Goal: Task Accomplishment & Management: Manage account settings

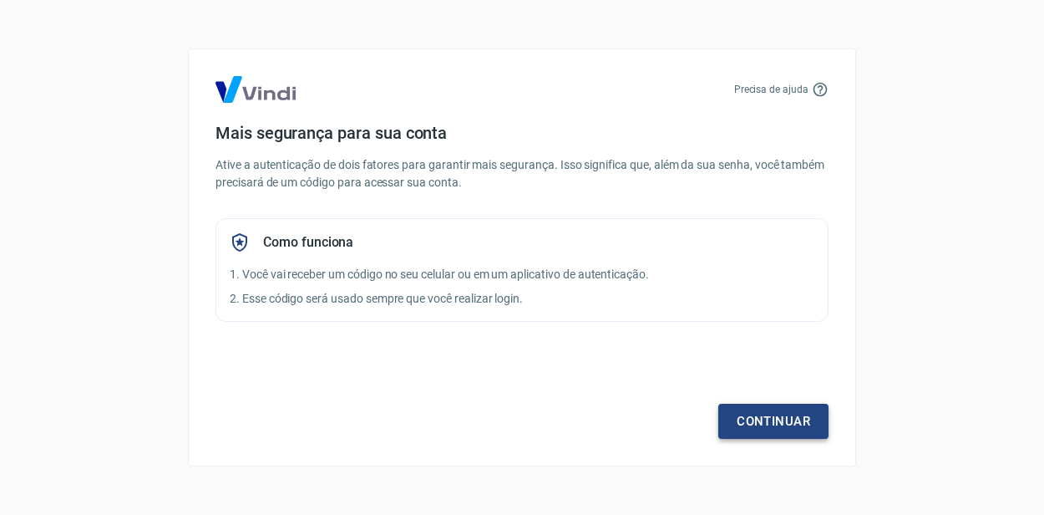
click at [788, 427] on link "Continuar" at bounding box center [773, 420] width 110 height 35
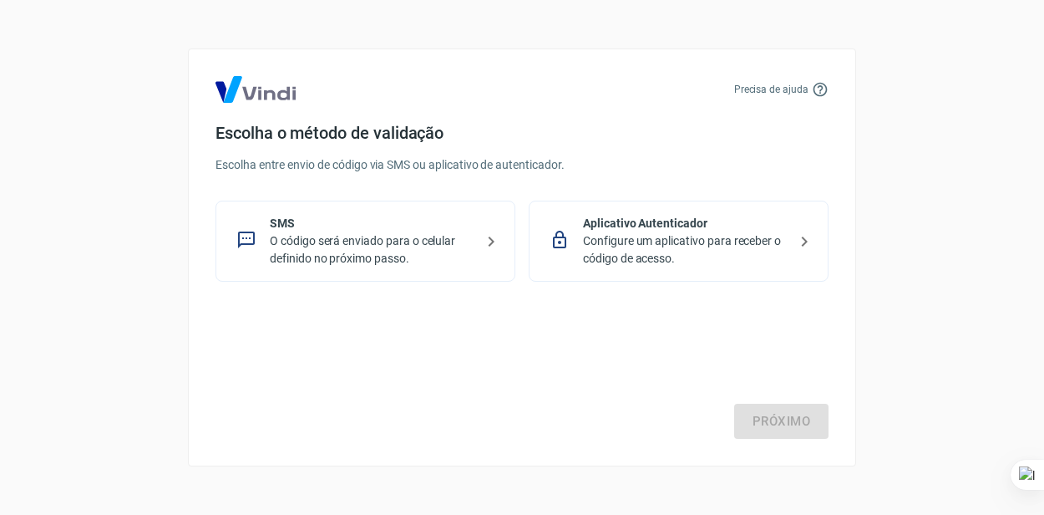
click at [309, 236] on p "O código será enviado para o celular definido no próximo passo." at bounding box center [372, 249] width 205 height 35
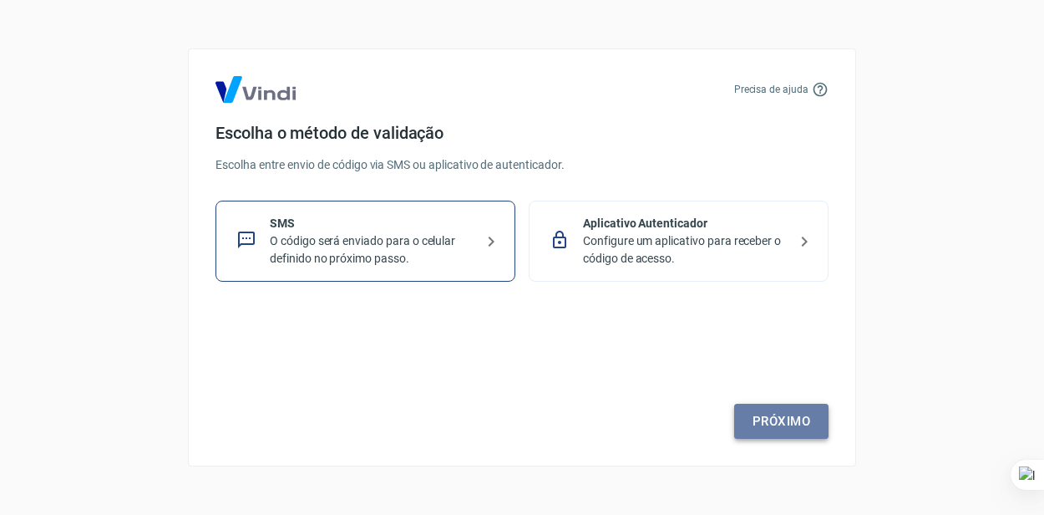
click at [780, 410] on link "Próximo" at bounding box center [781, 420] width 94 height 35
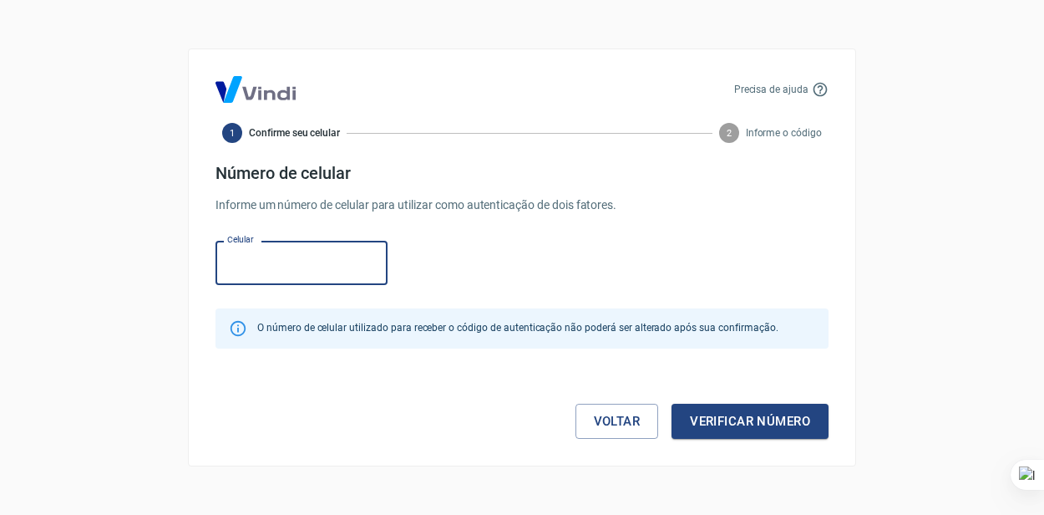
click at [301, 263] on input "Celular" at bounding box center [302, 263] width 172 height 44
type input "[PHONE_NUMBER]"
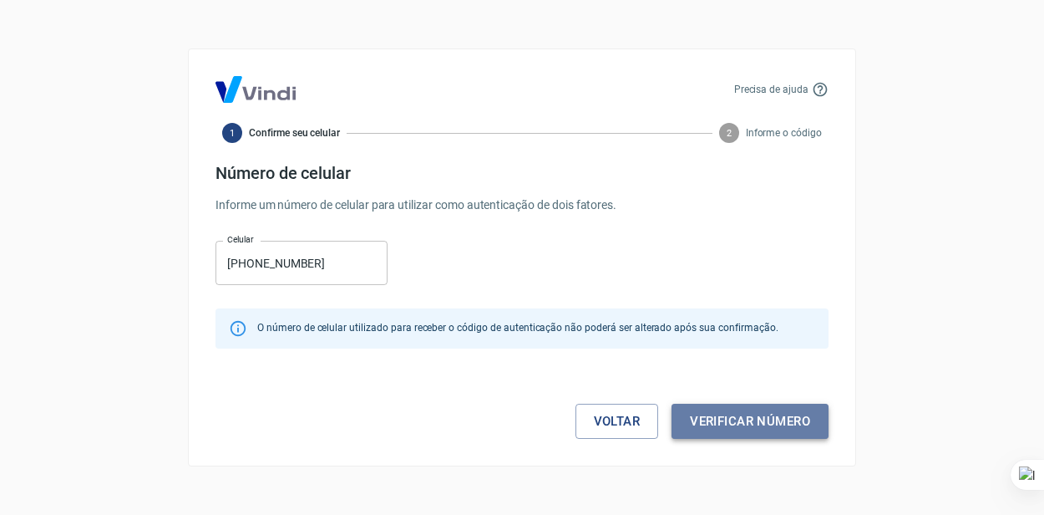
click at [708, 428] on button "Verificar número" at bounding box center [750, 420] width 157 height 35
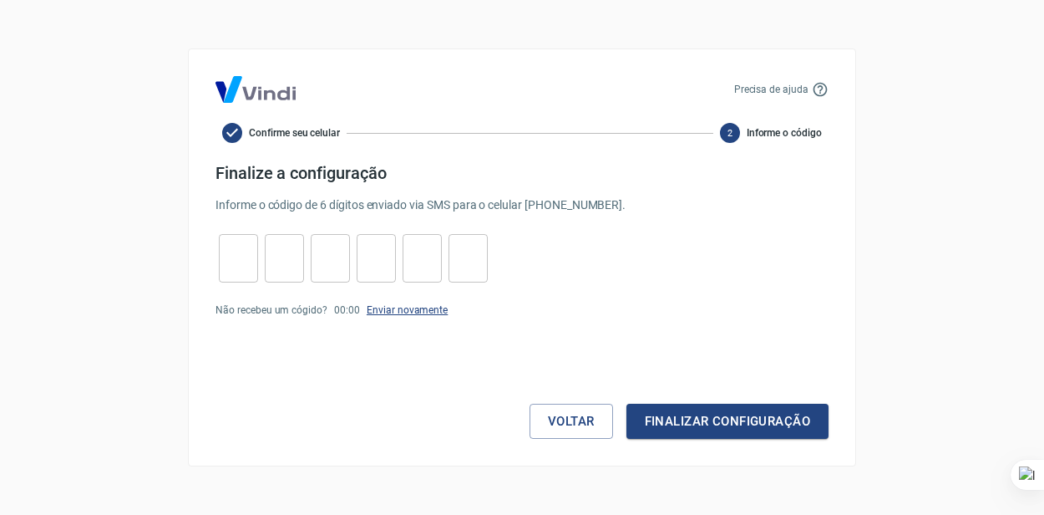
click at [426, 312] on link "Enviar novamente" at bounding box center [407, 310] width 81 height 12
